Goal: Task Accomplishment & Management: Use online tool/utility

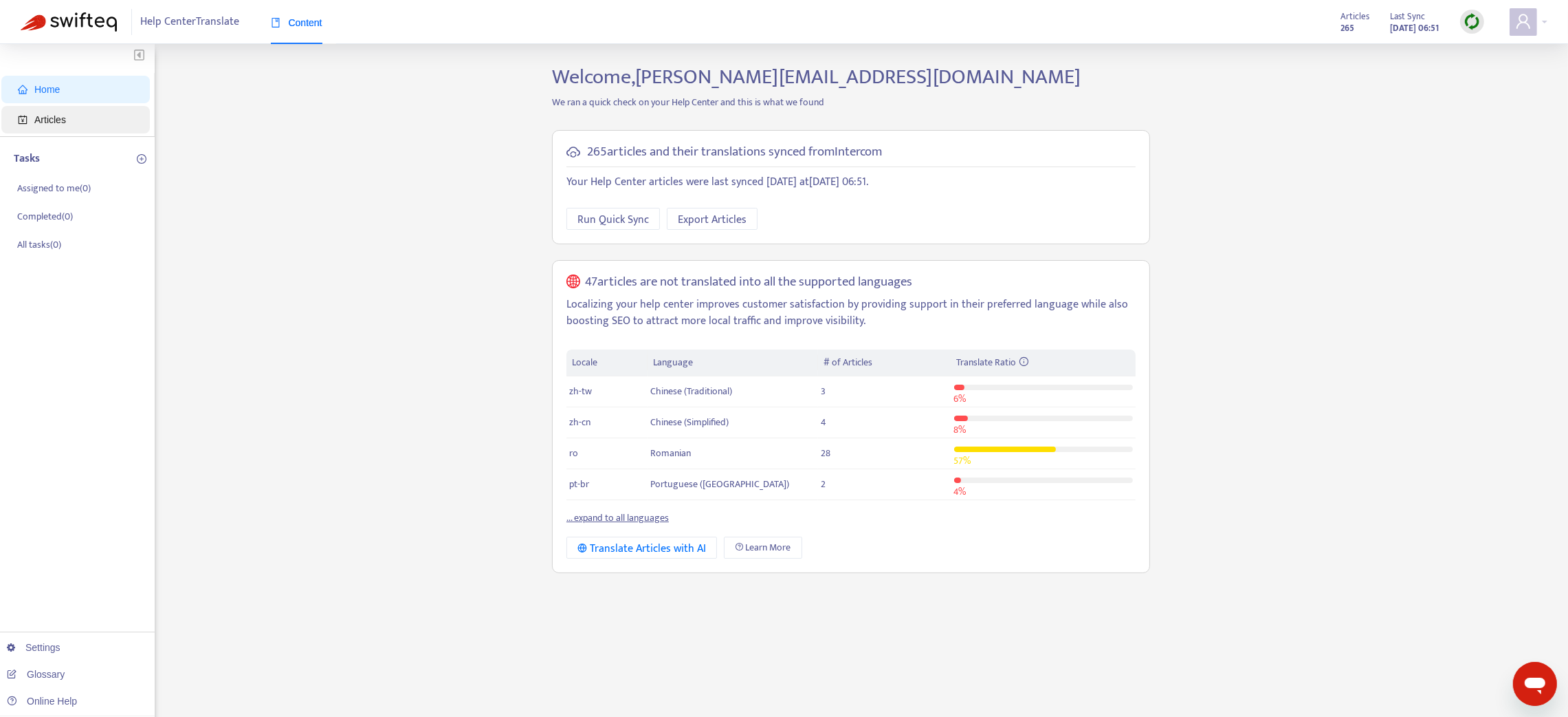
click at [62, 114] on span "Articles" at bounding box center [51, 120] width 32 height 11
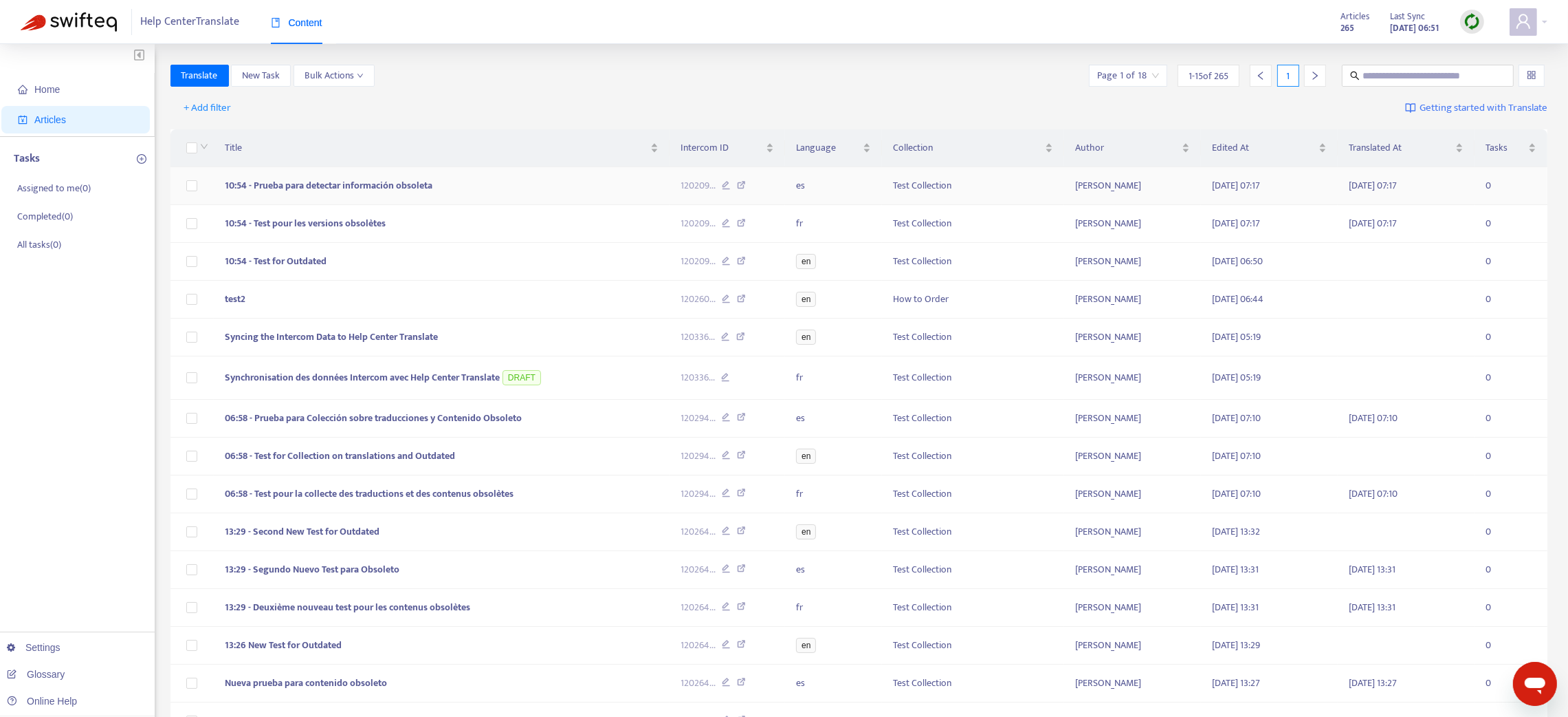
click at [725, 184] on icon at bounding box center [726, 187] width 9 height 12
click at [1470, 24] on img at bounding box center [1472, 21] width 17 height 17
click at [1490, 52] on link "Quick Sync" at bounding box center [1500, 50] width 58 height 16
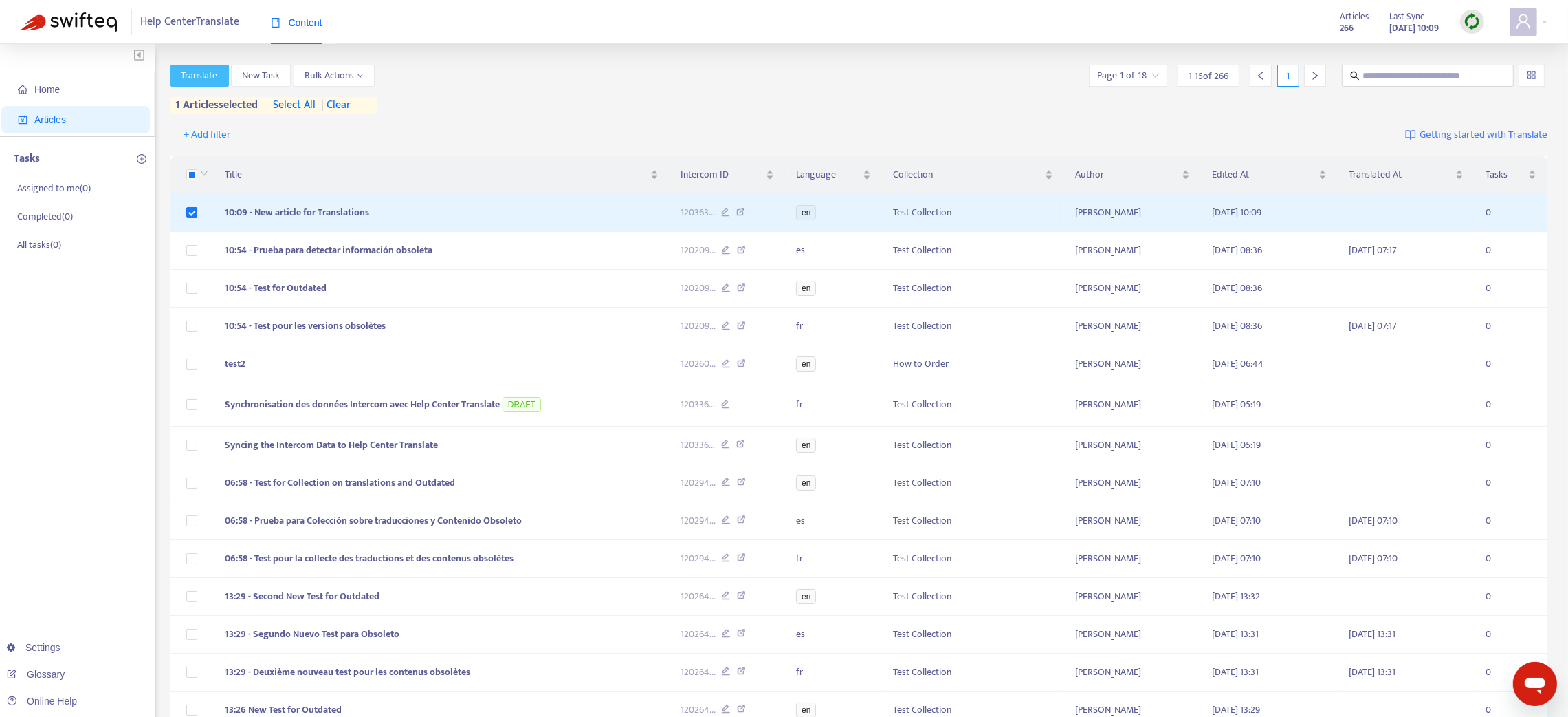
click at [192, 85] on button "Translate" at bounding box center [199, 76] width 58 height 22
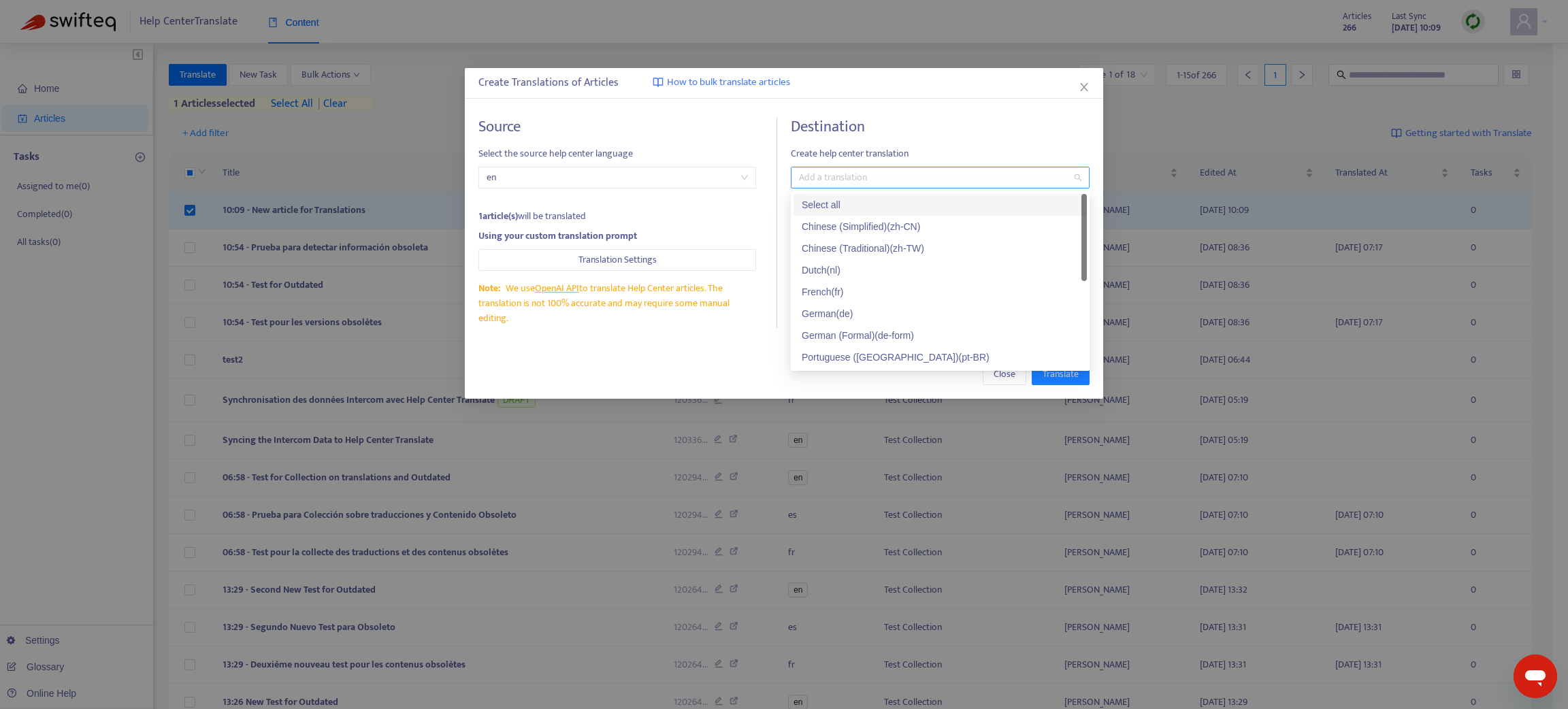
click at [822, 178] on div at bounding box center [933, 177] width 278 height 16
click at [828, 300] on div "French ( fr )" at bounding box center [940, 292] width 293 height 22
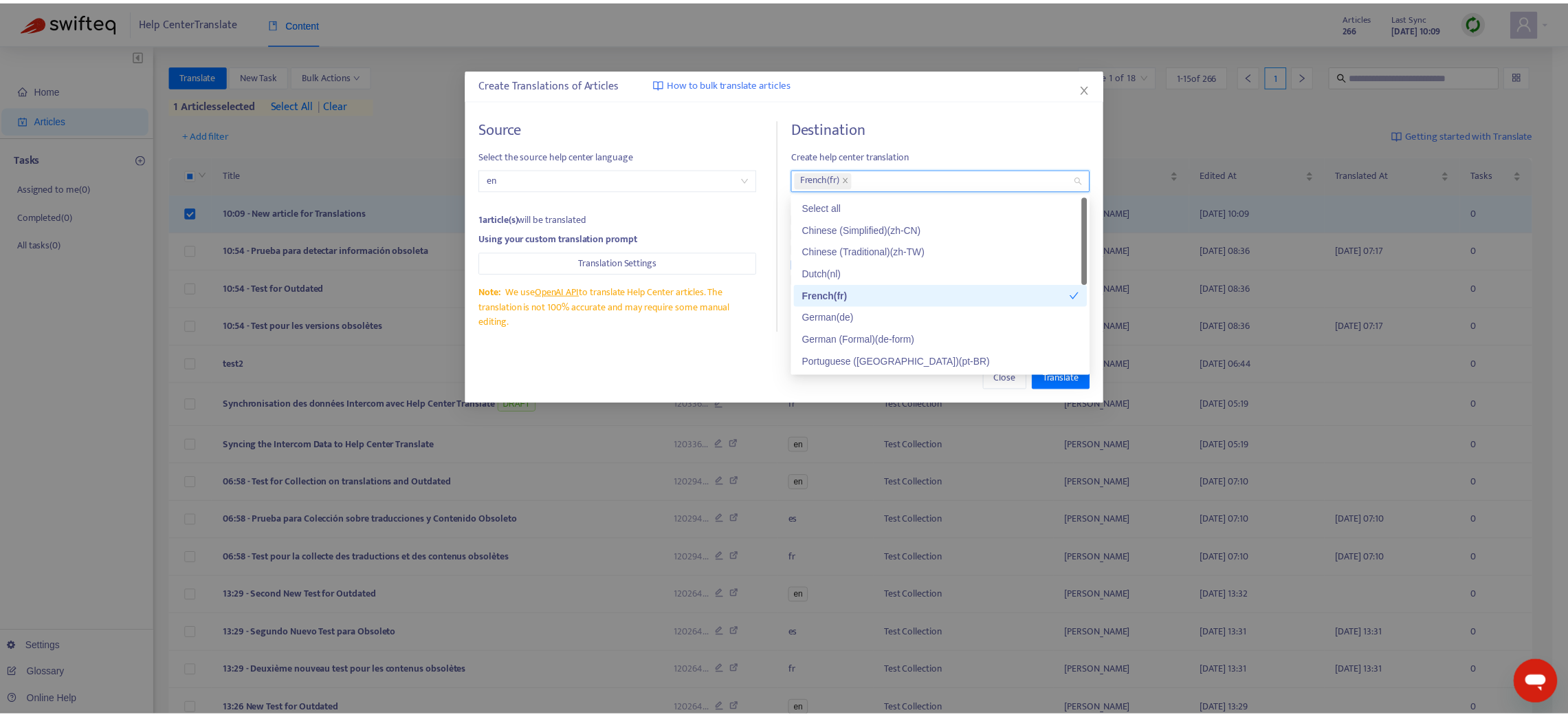
scroll to position [65, 0]
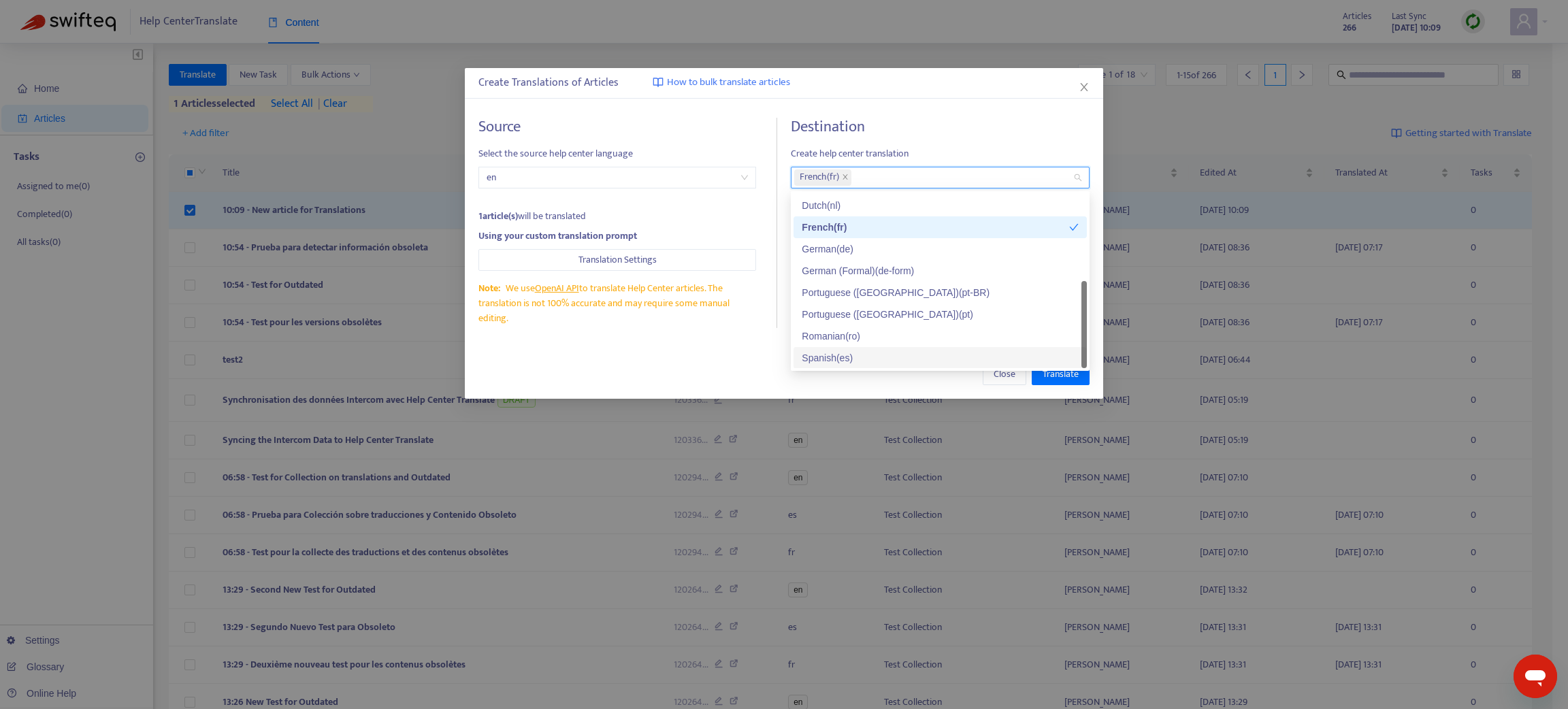
click at [826, 353] on div "Spanish ( es )" at bounding box center [940, 358] width 277 height 15
click at [844, 382] on div "Close Translate" at bounding box center [784, 374] width 611 height 22
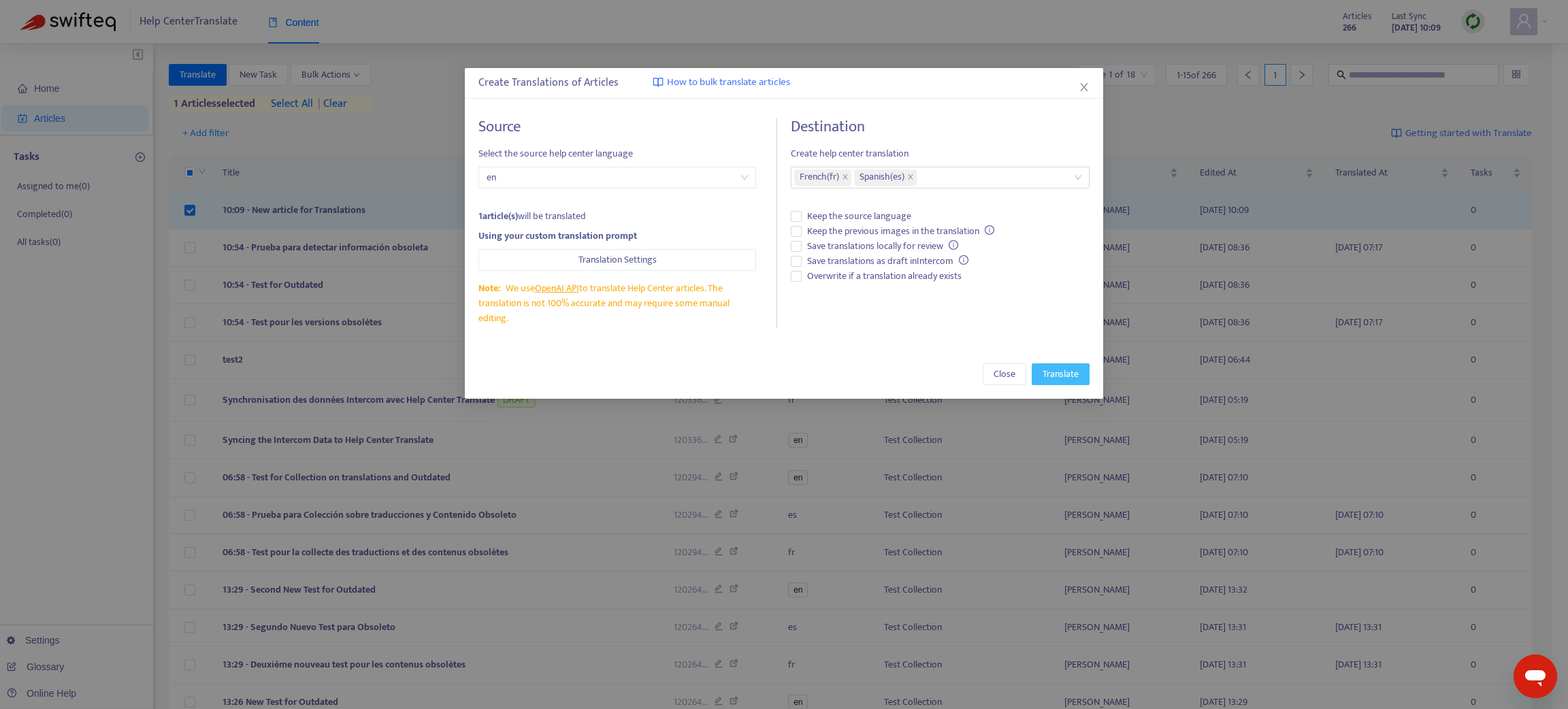
click at [1055, 373] on span "Translate" at bounding box center [1060, 374] width 36 height 15
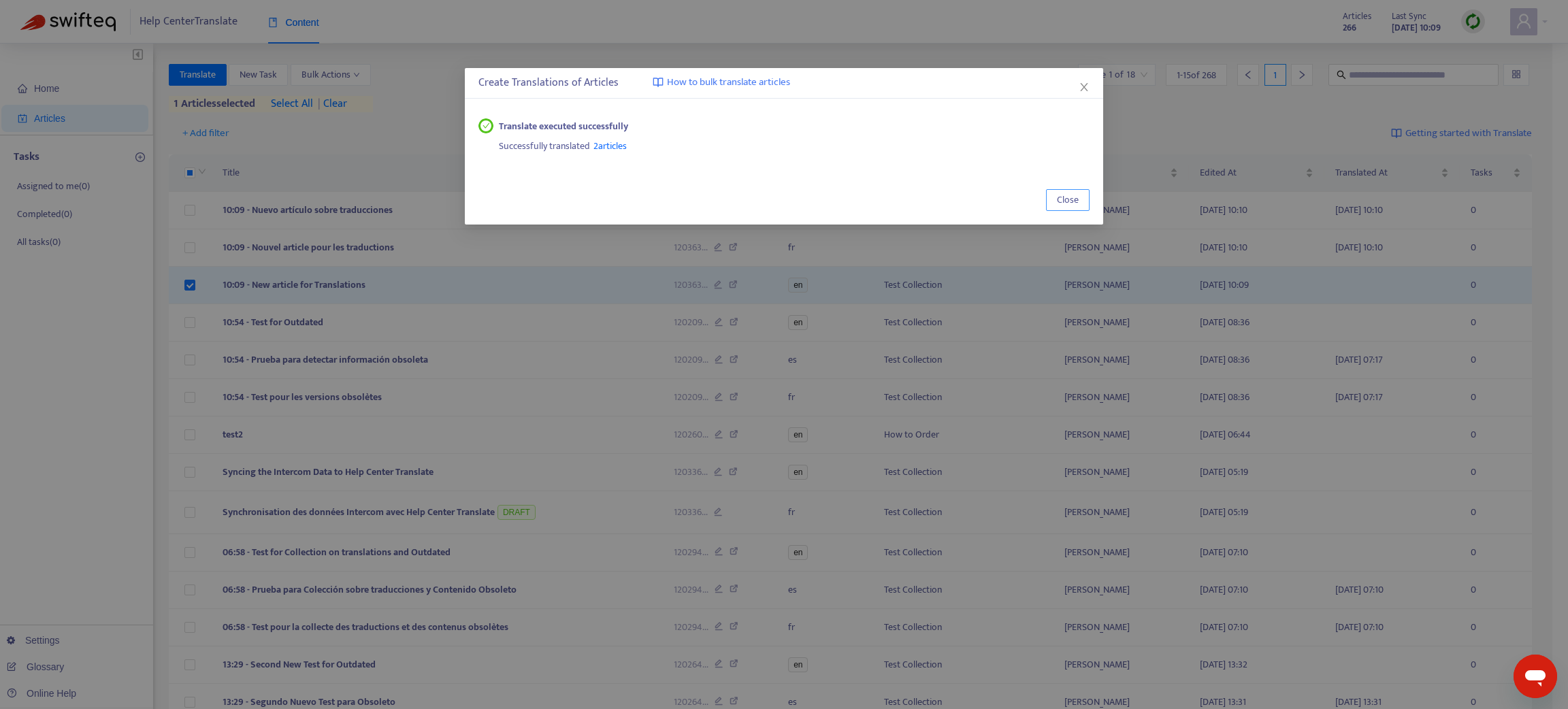
click at [1064, 199] on span "Close" at bounding box center [1068, 200] width 22 height 15
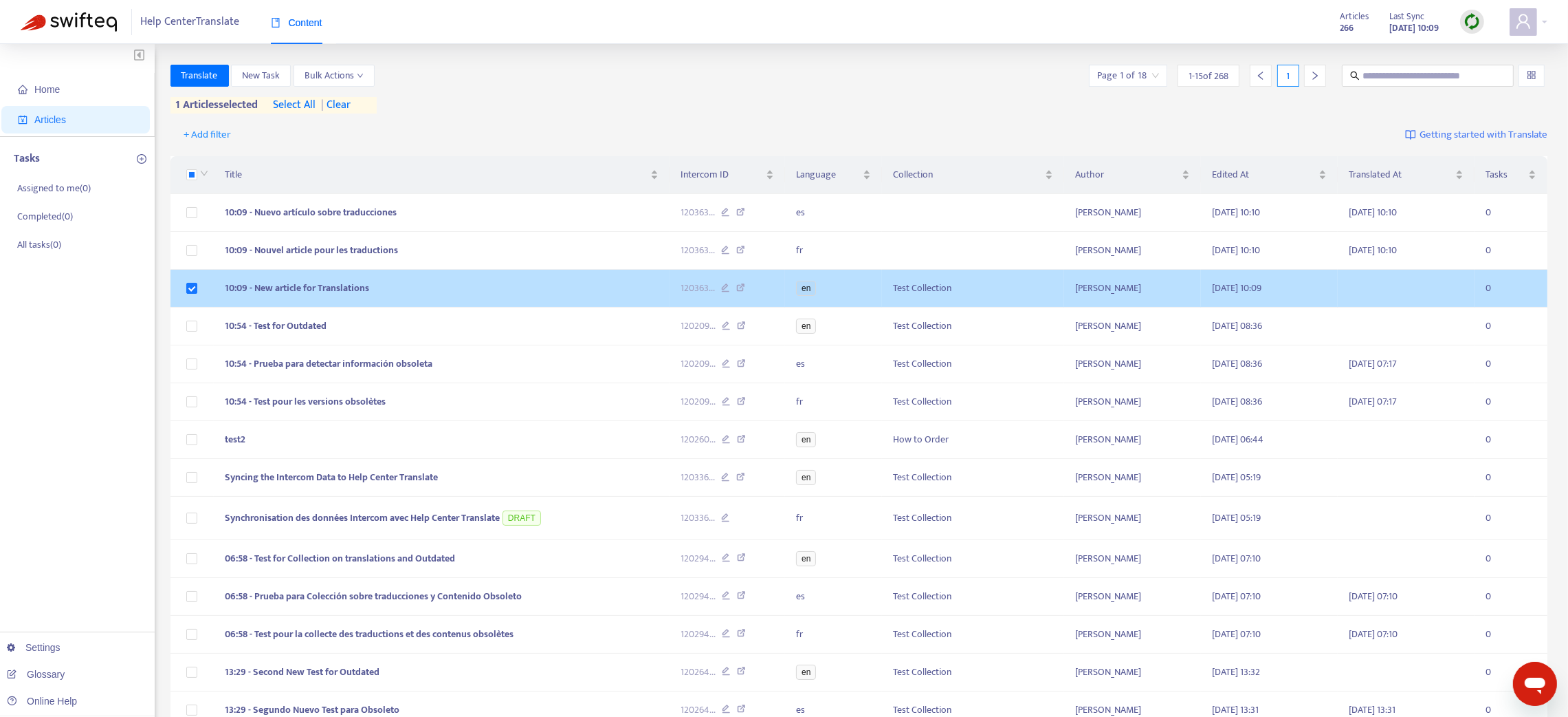
click at [723, 290] on icon at bounding box center [726, 290] width 9 height 12
click at [727, 288] on icon at bounding box center [726, 290] width 9 height 12
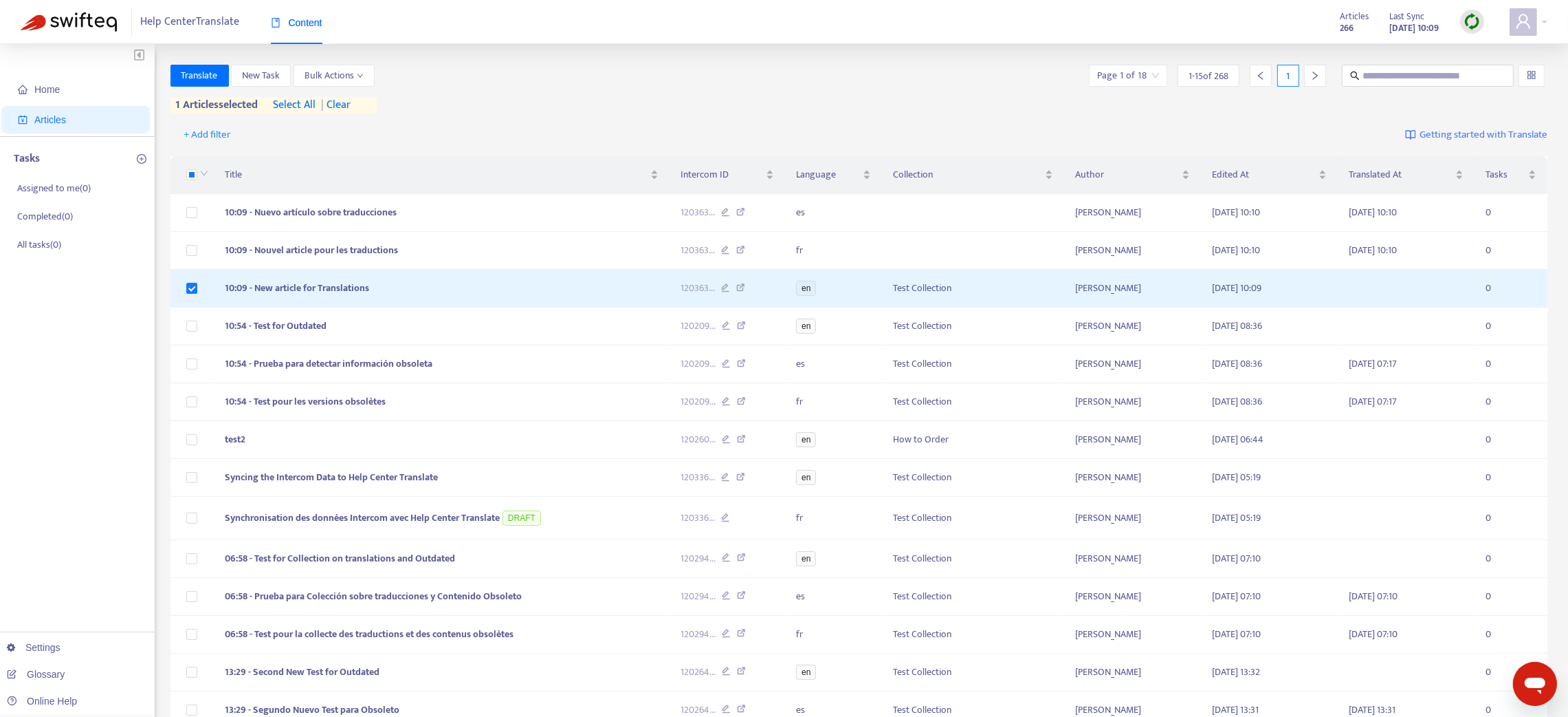
click at [1476, 18] on img at bounding box center [1472, 21] width 17 height 17
click at [1488, 53] on link "Quick Sync" at bounding box center [1500, 50] width 58 height 16
